Goal: Information Seeking & Learning: Learn about a topic

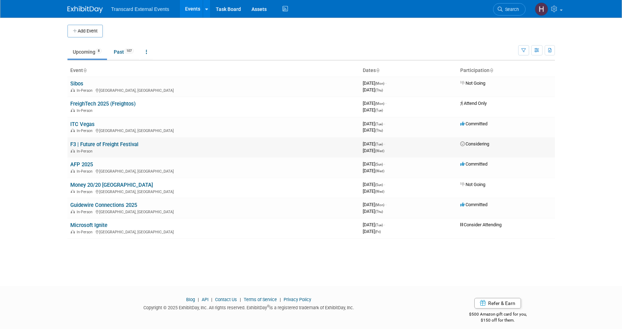
click at [118, 146] on link "F3 | Future of Freight Festival" at bounding box center [104, 144] width 68 height 6
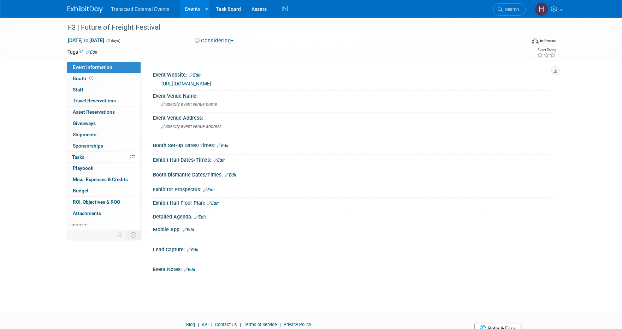
click at [223, 39] on button "Considering" at bounding box center [214, 40] width 44 height 7
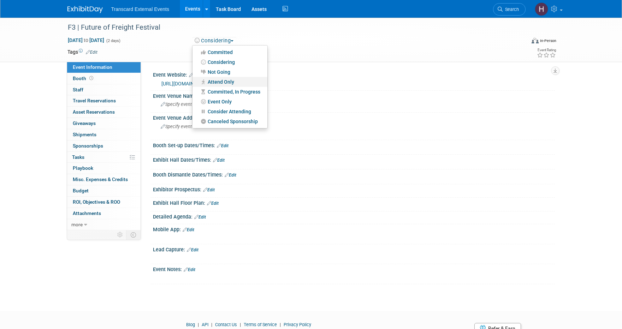
click at [229, 81] on link "Attend Only" at bounding box center [230, 82] width 75 height 10
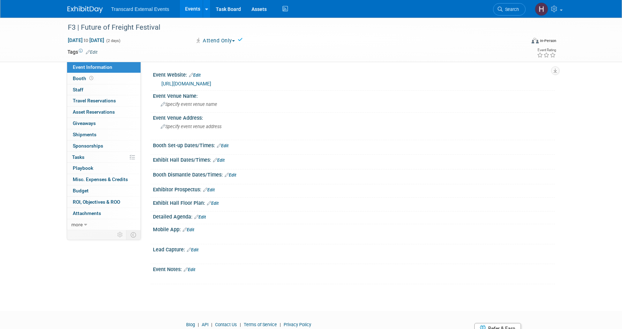
click at [89, 10] on img at bounding box center [84, 9] width 35 height 7
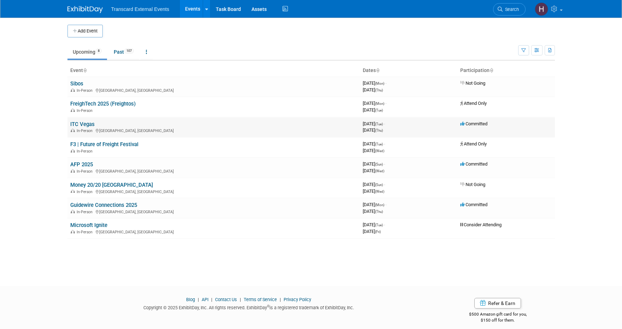
click at [86, 123] on link "ITC Vegas" at bounding box center [82, 124] width 24 height 6
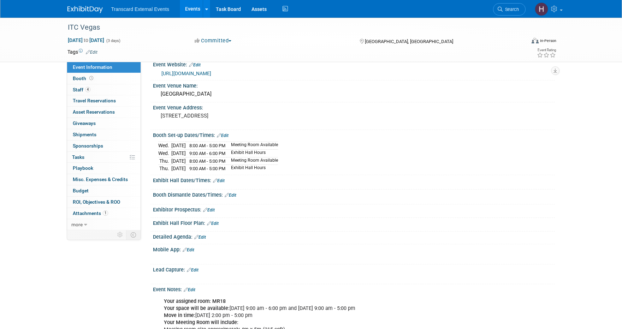
scroll to position [52, 0]
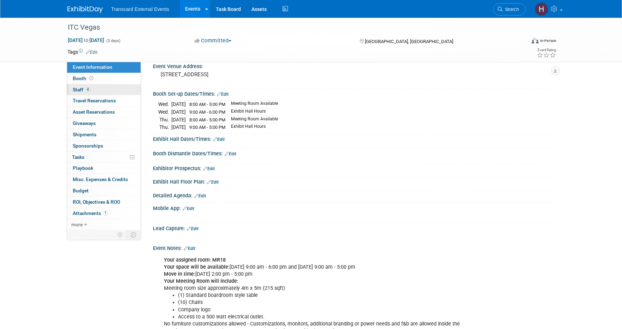
click at [96, 90] on link "4 Staff 4" at bounding box center [103, 89] width 73 height 11
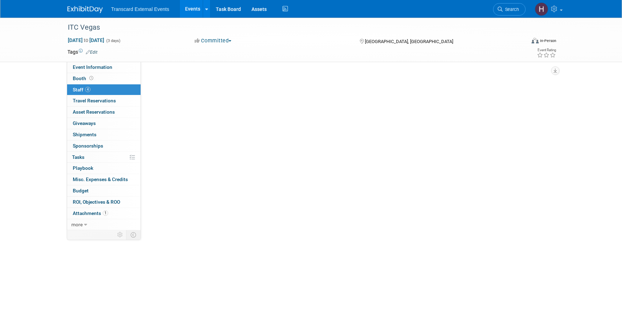
scroll to position [0, 0]
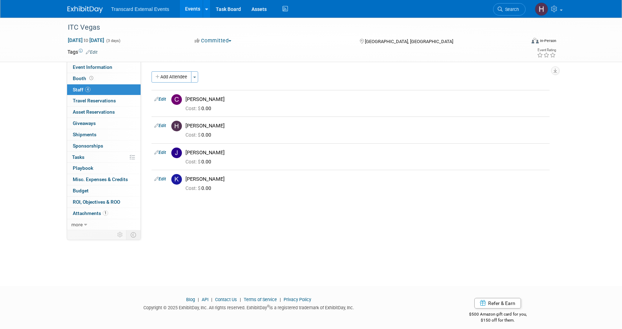
click at [76, 8] on img at bounding box center [84, 9] width 35 height 7
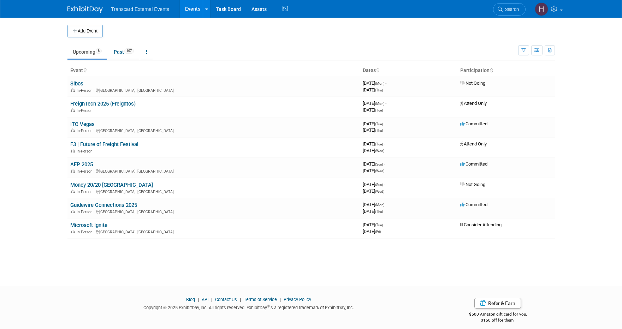
click at [90, 165] on link "AFP 2025" at bounding box center [81, 164] width 23 height 6
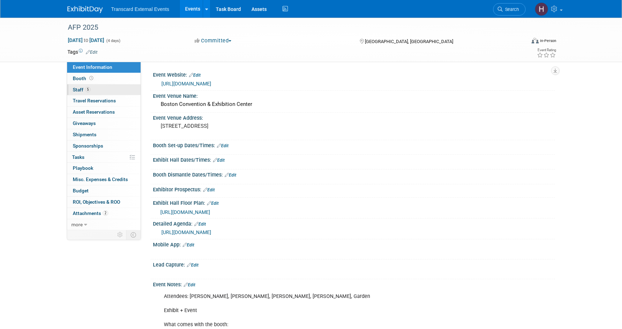
click at [120, 91] on link "5 Staff 5" at bounding box center [103, 89] width 73 height 11
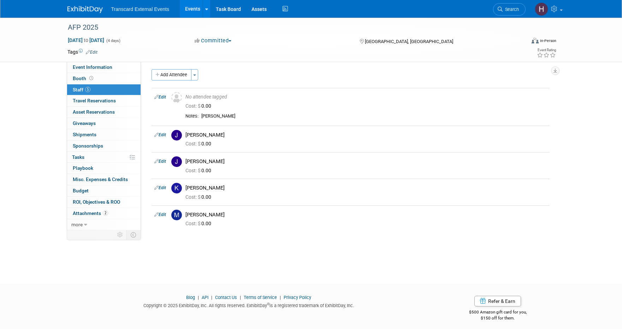
scroll to position [3, 0]
click at [89, 8] on img at bounding box center [84, 9] width 35 height 7
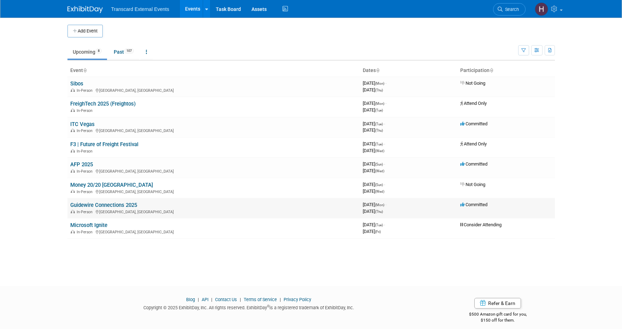
click at [88, 207] on link "Guidewire Connections 2025" at bounding box center [103, 205] width 67 height 6
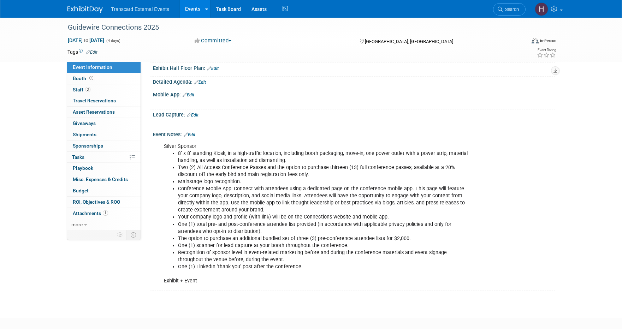
scroll to position [55, 0]
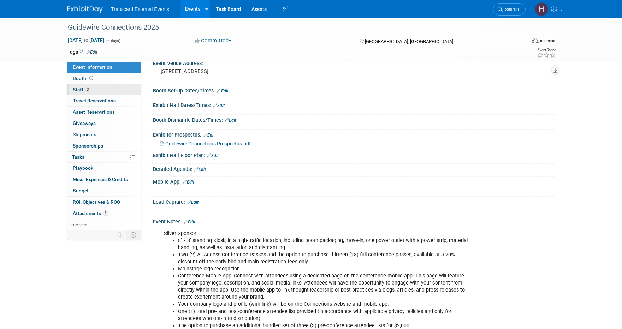
click at [108, 88] on link "3 Staff 3" at bounding box center [103, 89] width 73 height 11
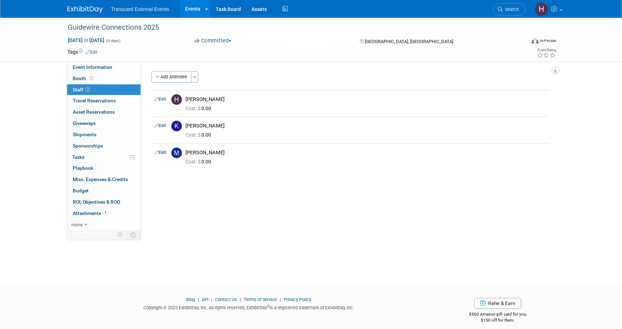
click at [83, 5] on link at bounding box center [89, 6] width 44 height 6
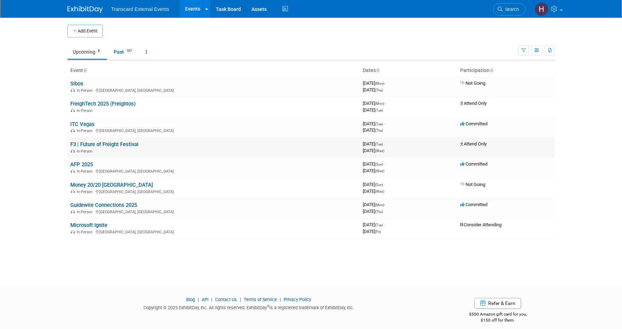
click at [90, 143] on link "F3 | Future of Freight Festival" at bounding box center [104, 144] width 68 height 6
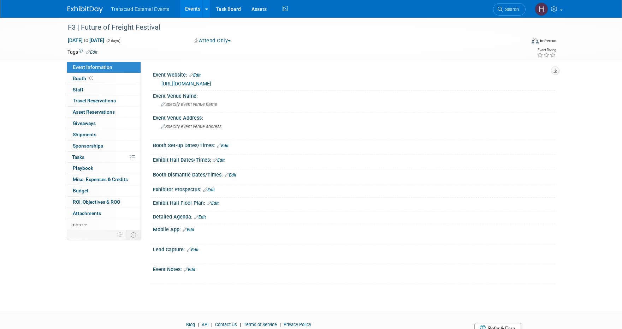
click at [89, 11] on img at bounding box center [84, 9] width 35 height 7
